Goal: Task Accomplishment & Management: Manage account settings

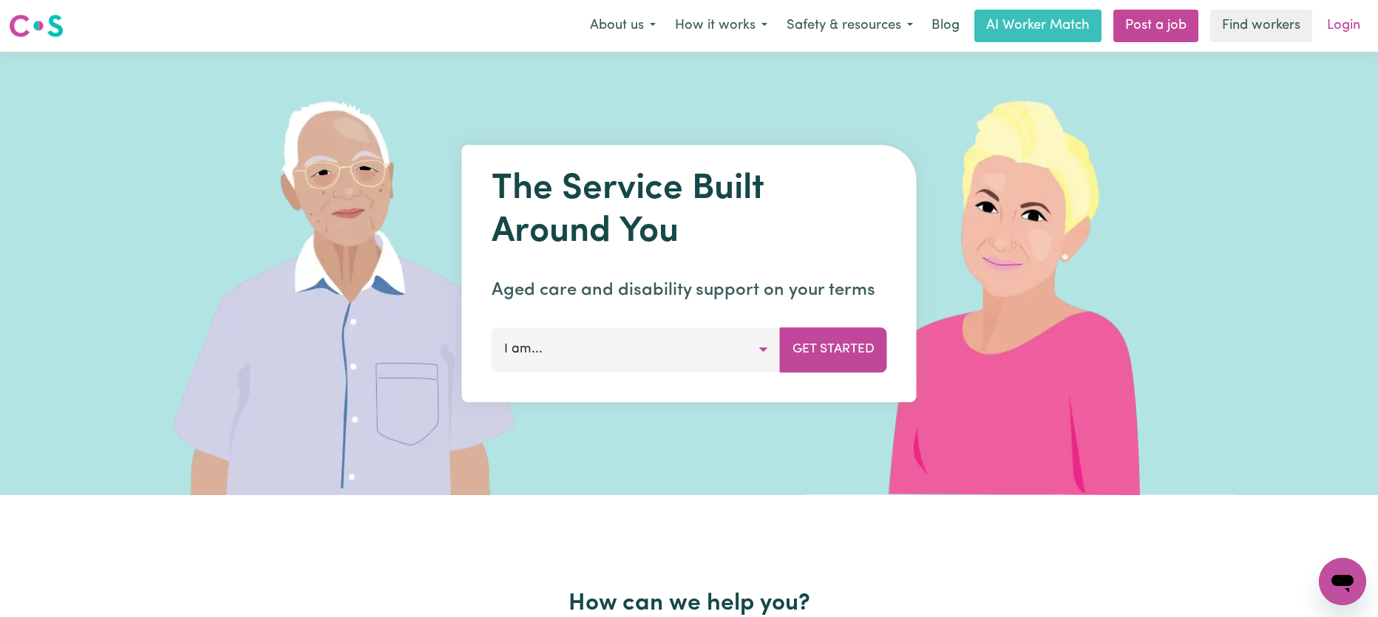
click at [1344, 26] on link "Login" at bounding box center [1343, 26] width 51 height 33
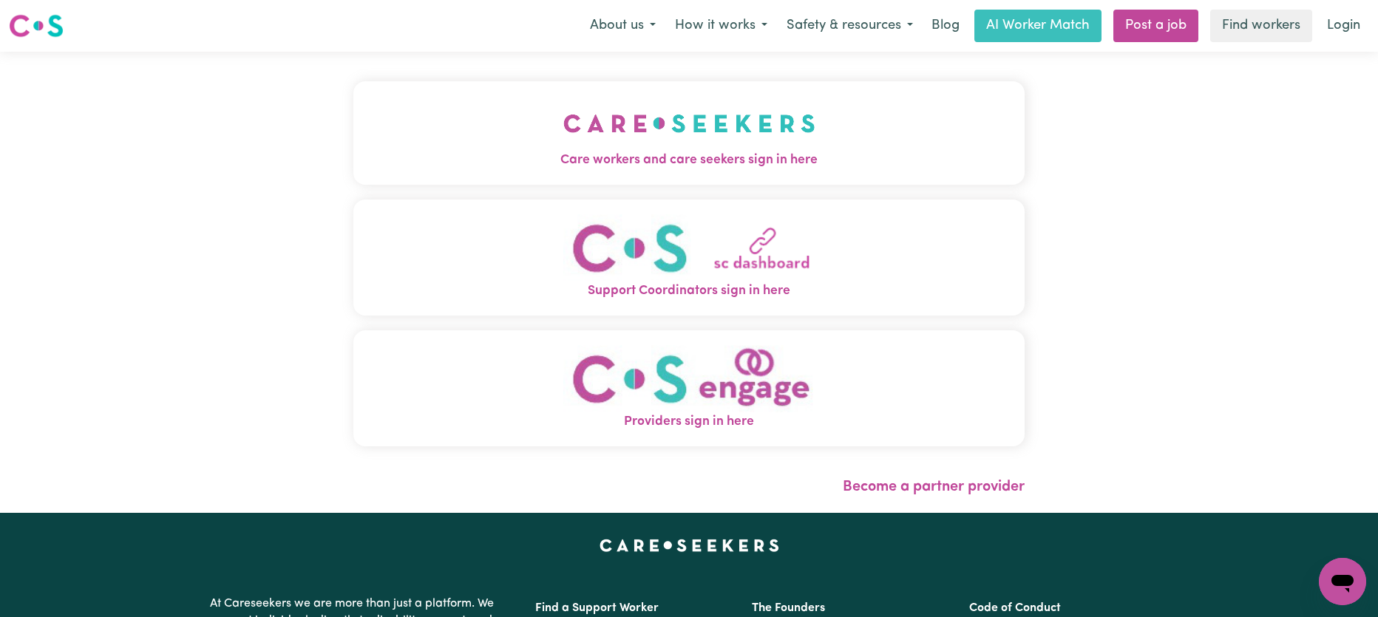
click at [667, 144] on img "Care workers and care seekers sign in here" at bounding box center [689, 123] width 252 height 55
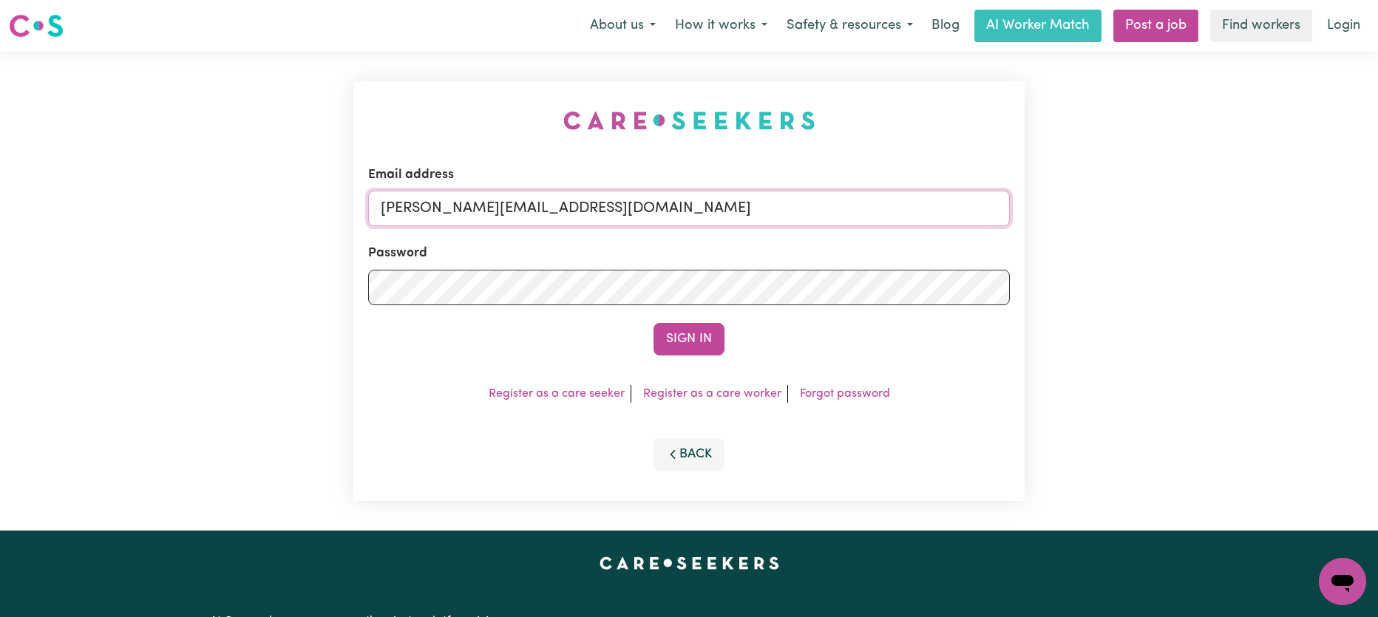
click at [614, 199] on input "[PERSON_NAME][EMAIL_ADDRESS][DOMAIN_NAME]" at bounding box center [689, 208] width 642 height 35
drag, startPoint x: 471, startPoint y: 208, endPoint x: 848, endPoint y: 195, distance: 377.2
click at [861, 207] on input "[EMAIL_ADDRESS][DOMAIN_NAME]" at bounding box center [689, 208] width 642 height 35
type input "[EMAIL_ADDRESS][DOMAIN_NAME]"
click at [717, 336] on button "Sign In" at bounding box center [688, 339] width 71 height 33
